Goal: Navigation & Orientation: Find specific page/section

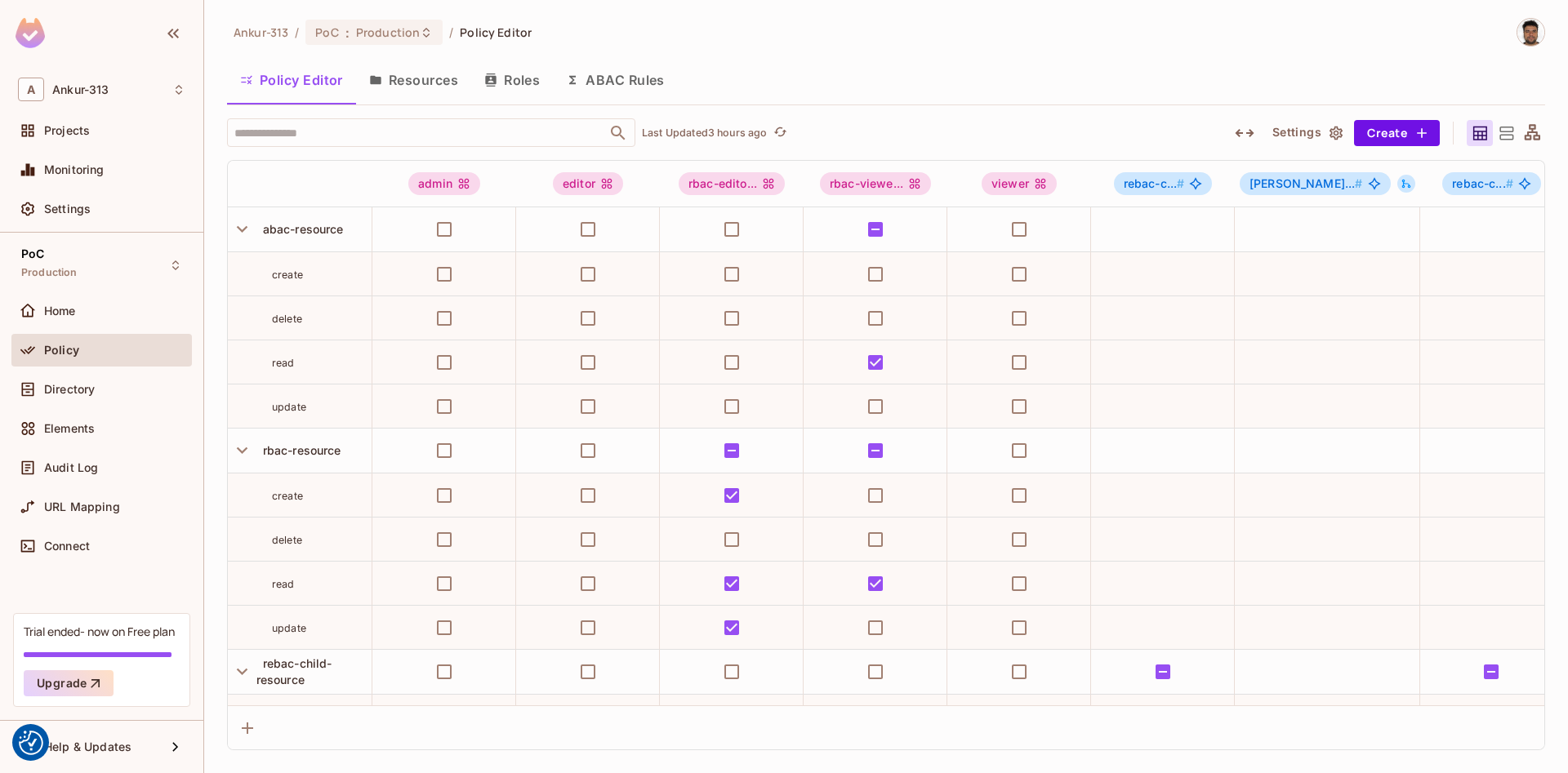
click at [923, 51] on div "Ankur-313 / PoC : Production / Policy Editor Policy Editor Resources Roles ABAC…" at bounding box center [886, 384] width 1319 height 732
click at [1000, 38] on div "Ankur-313 / PoC : Production / Policy Editor" at bounding box center [886, 32] width 1319 height 28
click at [837, 23] on div "Ankur-313 / PoC : Production / Policy Editor" at bounding box center [886, 32] width 1319 height 28
click at [906, 27] on div "Ankur-313 / PoC : Production / Policy Editor" at bounding box center [886, 32] width 1319 height 28
click at [910, 36] on div "Ankur-313 / PoC : Production / Policy Editor" at bounding box center [886, 32] width 1319 height 28
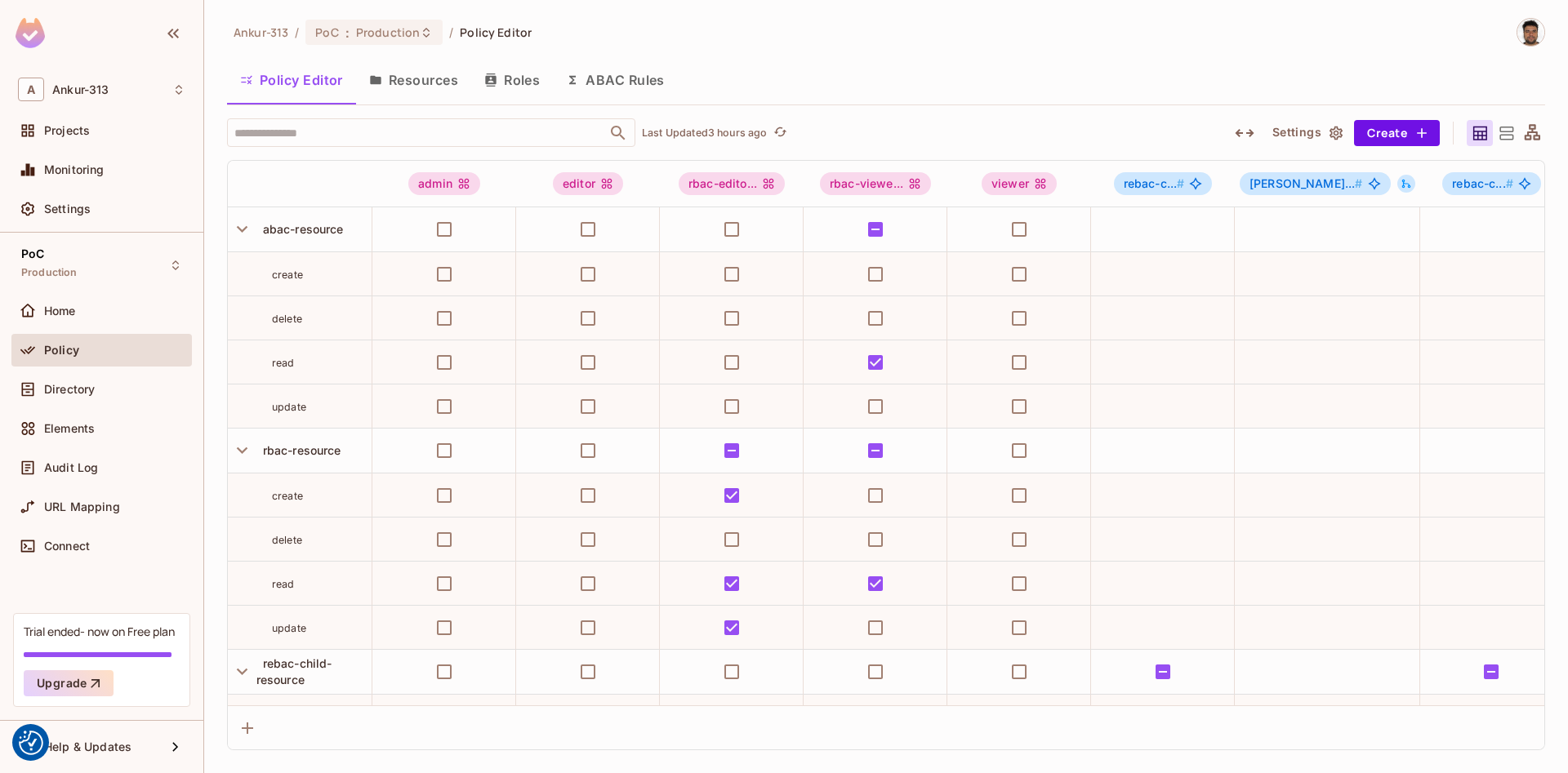
click at [875, 41] on div "Ankur-313 / PoC : Production / Policy Editor" at bounding box center [886, 32] width 1319 height 28
click at [78, 133] on span "Projects" at bounding box center [66, 130] width 46 height 13
